Goal: Task Accomplishment & Management: Complete application form

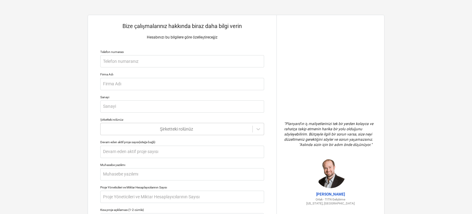
drag, startPoint x: 12, startPoint y: 0, endPoint x: 29, endPoint y: 37, distance: 41.0
click at [23, 37] on div "Bize çalışmalarınız hakkında biraz daha bilgi verin Hesabınızı bu bilgilere gör…" at bounding box center [236, 163] width 472 height 327
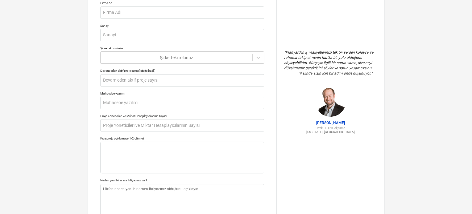
scroll to position [112, 0]
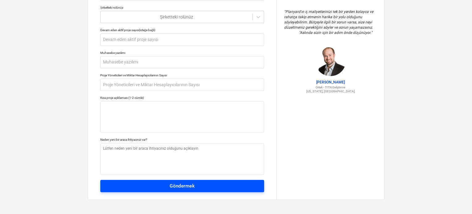
click at [192, 181] on button "Göndermek" at bounding box center [182, 186] width 164 height 12
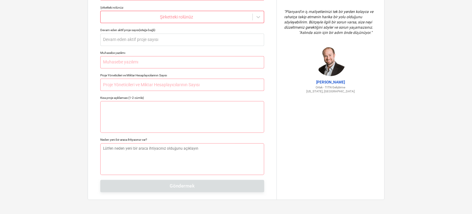
scroll to position [0, 0]
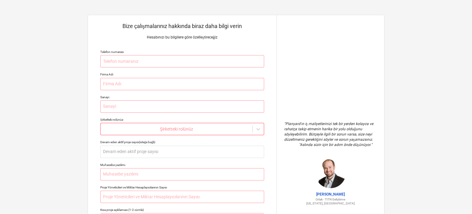
click at [218, 30] on p "Bize çalışmalarınız hakkında biraz daha bilgi verin" at bounding box center [182, 26] width 164 height 7
type textarea "x"
